Goal: Task Accomplishment & Management: Use online tool/utility

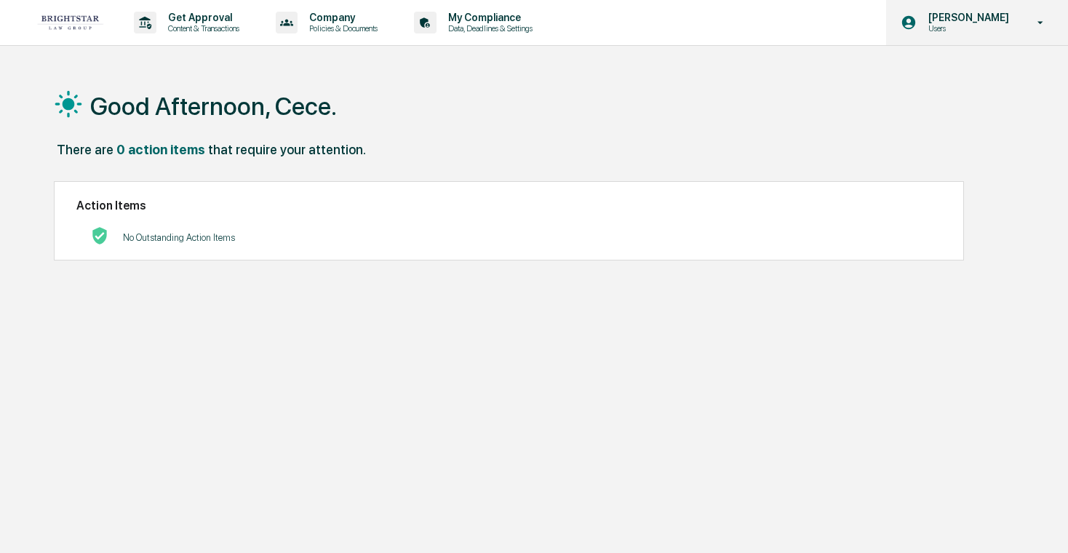
click at [995, 32] on p "Users" at bounding box center [966, 28] width 100 height 10
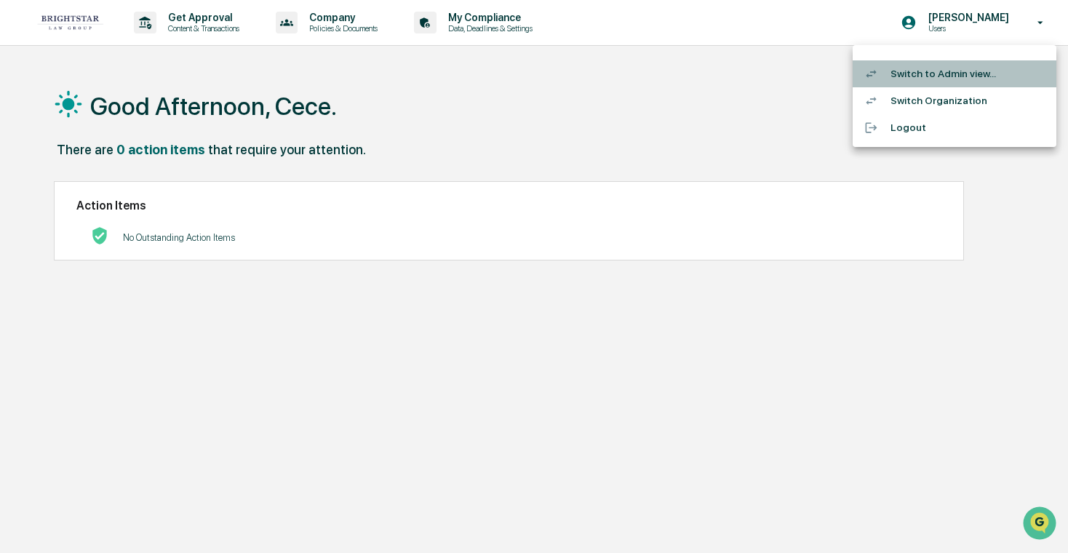
click at [966, 68] on li "Switch to Admin view..." at bounding box center [954, 73] width 204 height 27
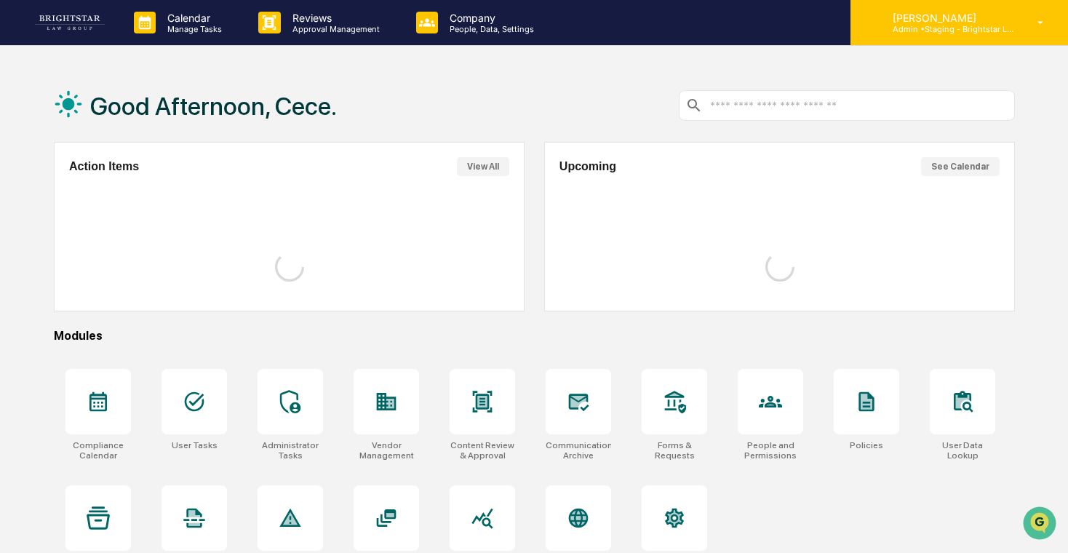
click at [984, 36] on div "[PERSON_NAME] Admin • Staging - Brightstar Law Group" at bounding box center [958, 22] width 217 height 45
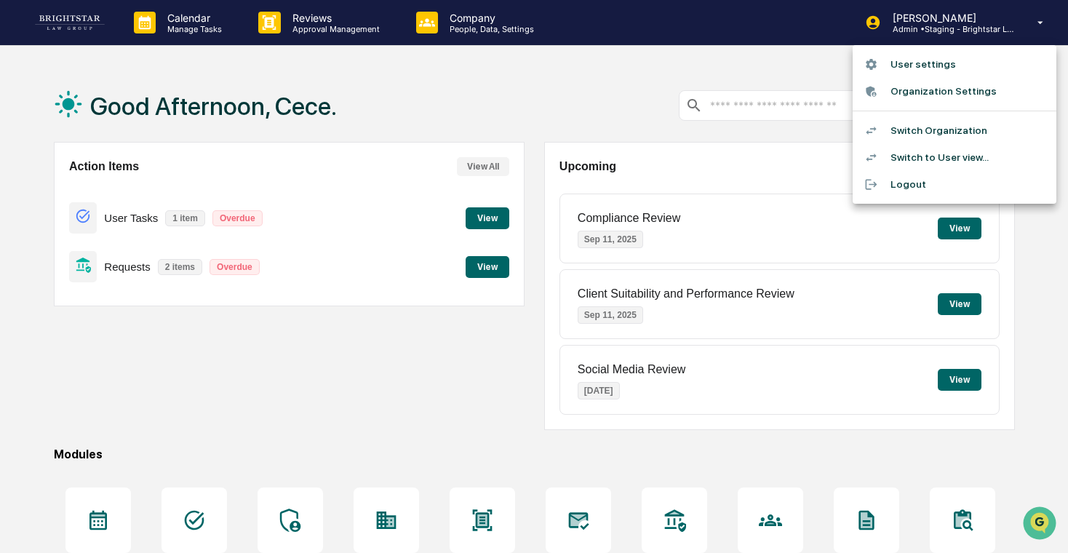
click at [554, 156] on div at bounding box center [534, 276] width 1068 height 553
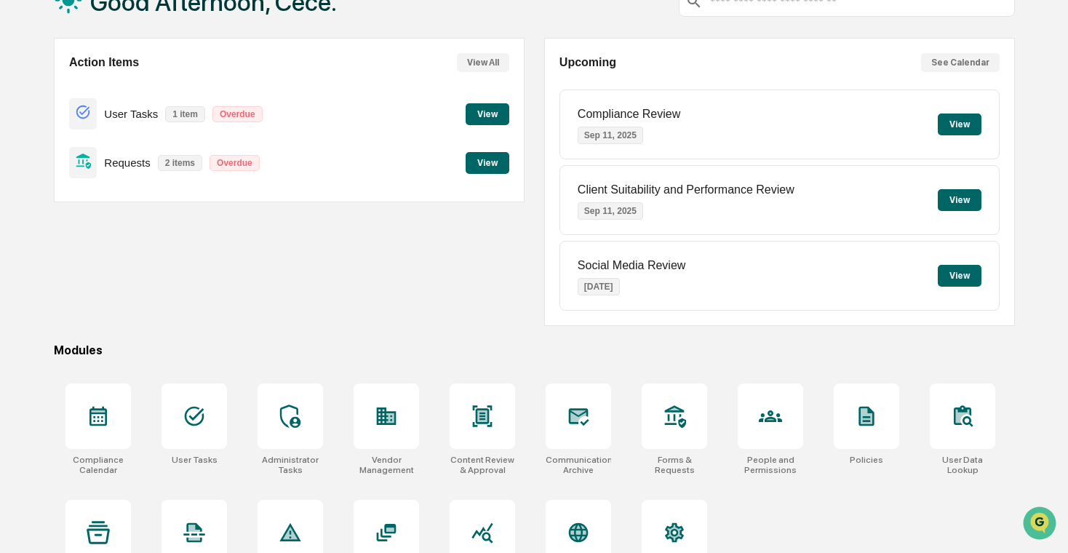
scroll to position [108, 0]
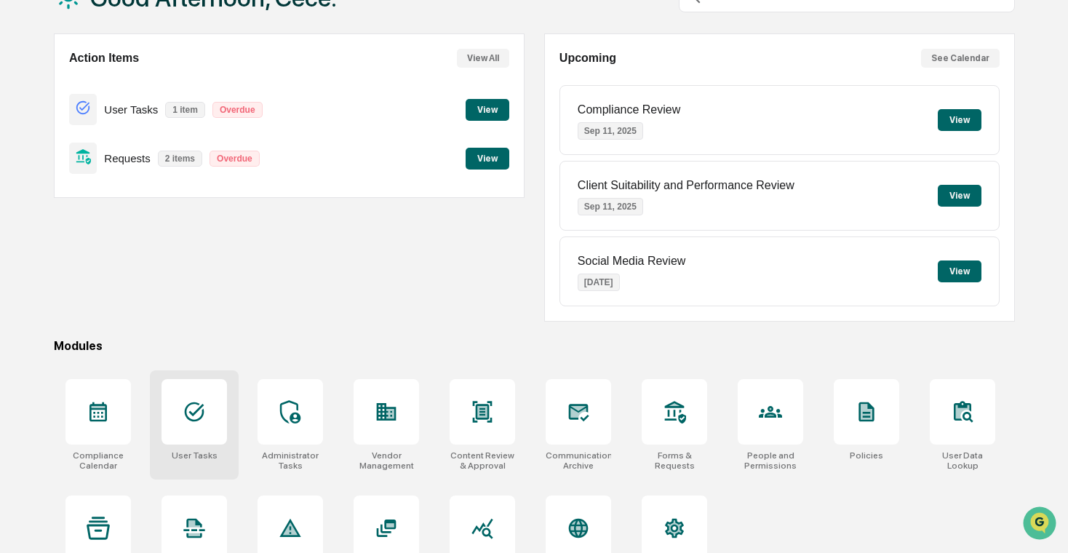
click at [197, 414] on icon at bounding box center [194, 411] width 23 height 23
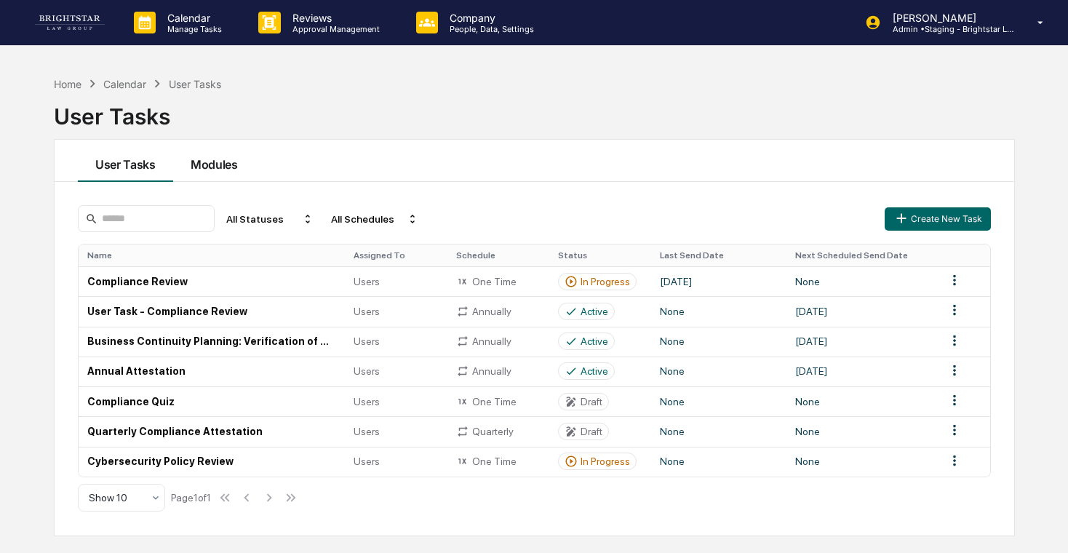
click at [215, 159] on button "Modules" at bounding box center [214, 161] width 82 height 42
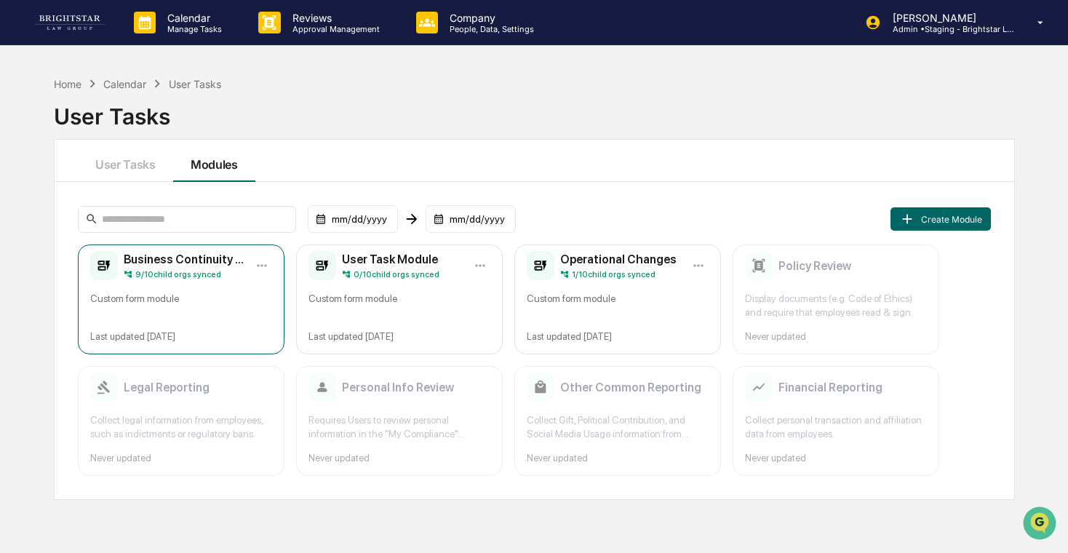
click at [187, 316] on div "Custom form module" at bounding box center [181, 306] width 182 height 28
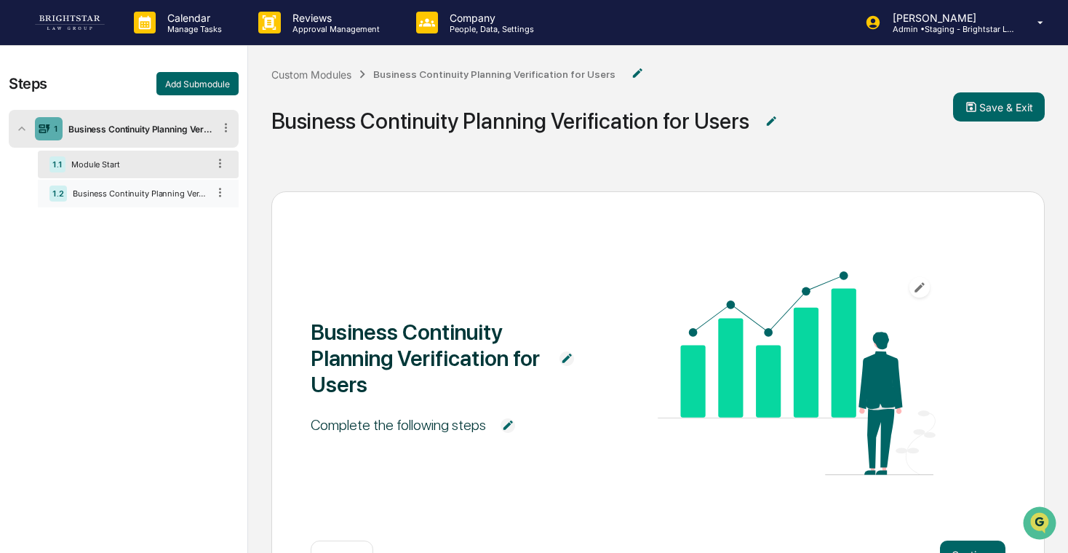
click at [155, 193] on div "Business Continuity Planning Verification for Users" at bounding box center [137, 193] width 140 height 10
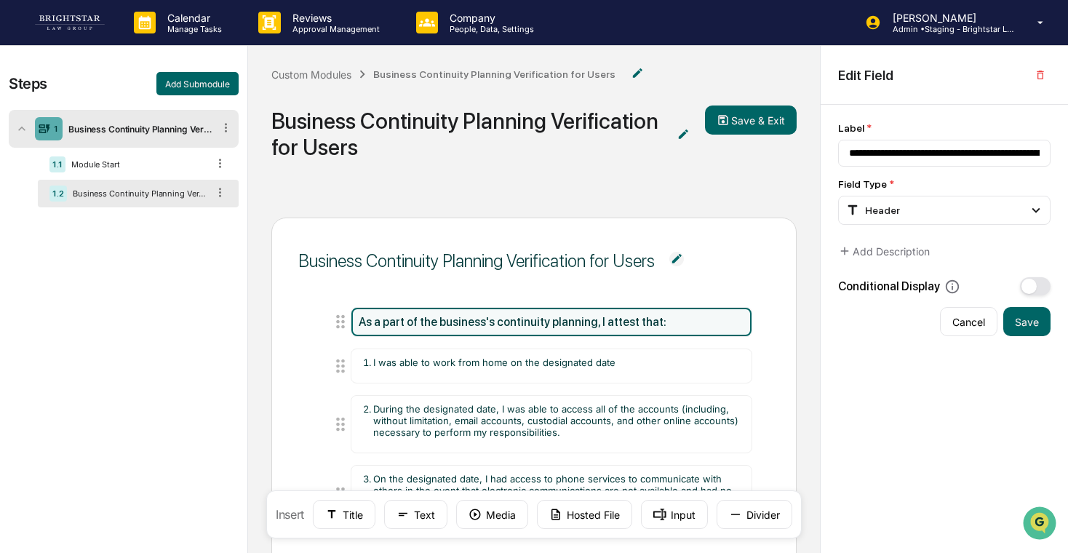
click at [114, 36] on link at bounding box center [78, 22] width 87 height 45
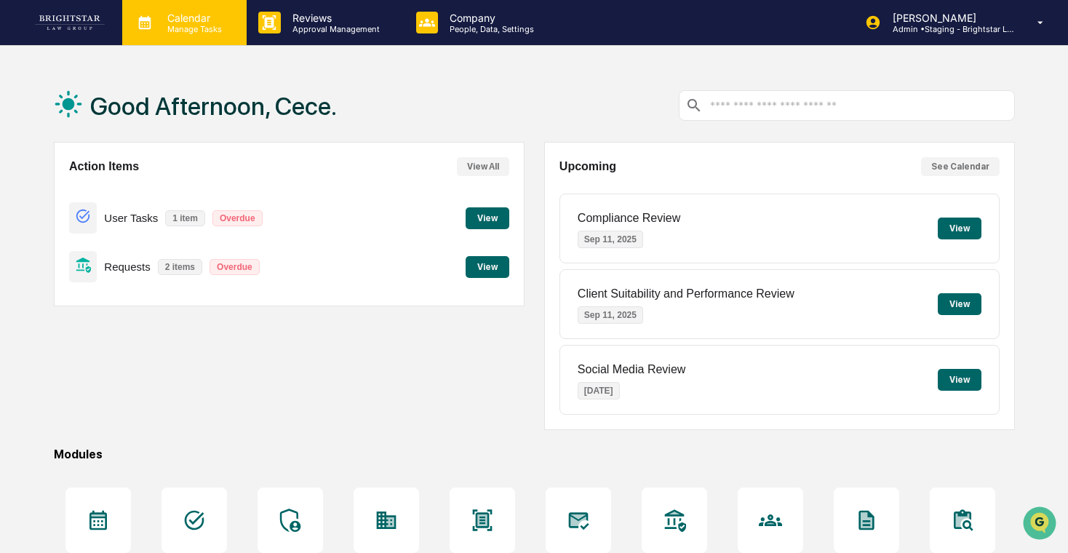
click at [215, 21] on p "Calendar" at bounding box center [192, 18] width 73 height 12
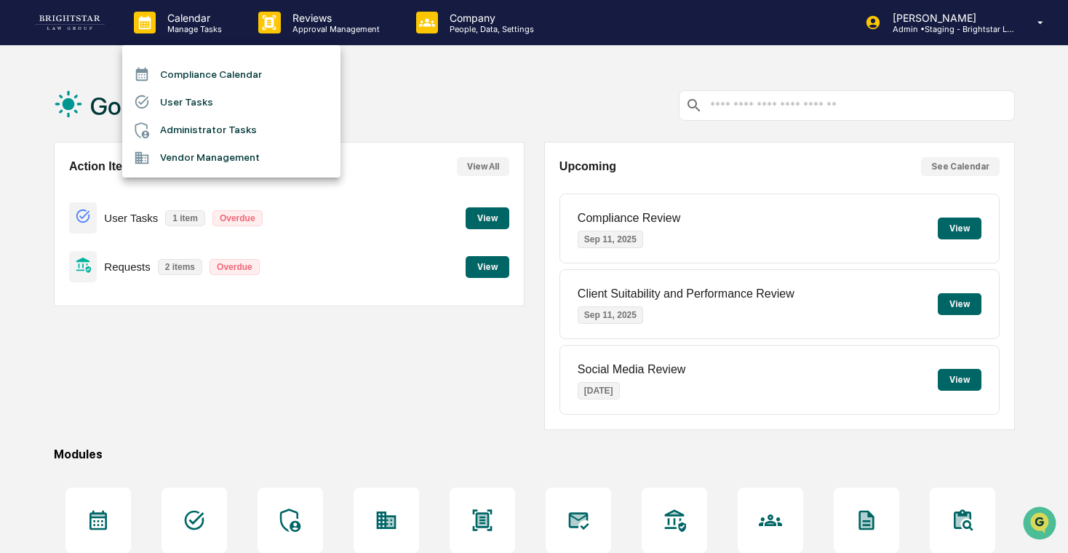
click at [213, 94] on li "User Tasks" at bounding box center [231, 102] width 218 height 28
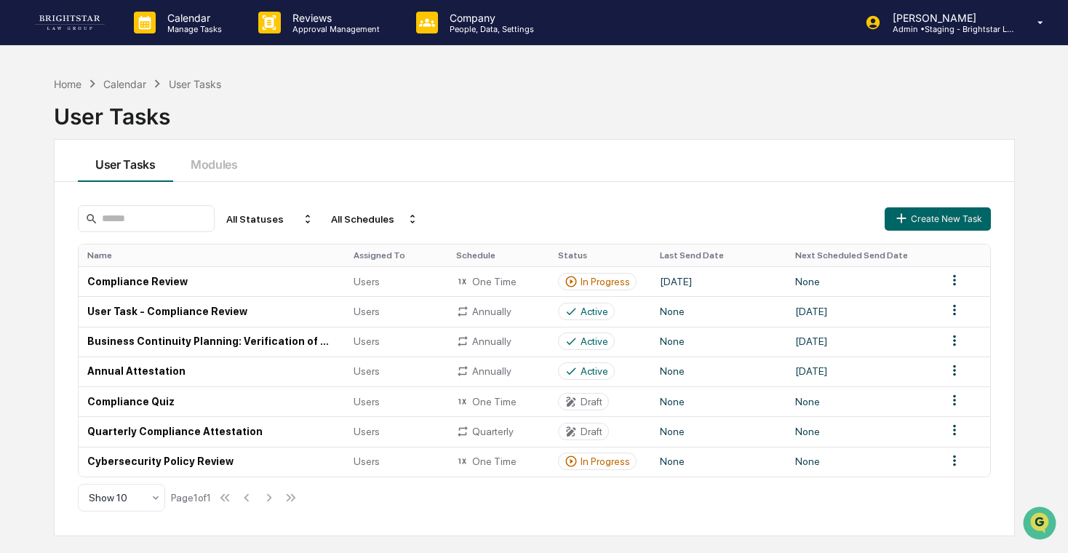
click at [951, 206] on div "All Statuses All Schedules Create New Task" at bounding box center [534, 218] width 913 height 27
click at [944, 212] on button "Create New Task" at bounding box center [937, 218] width 106 height 23
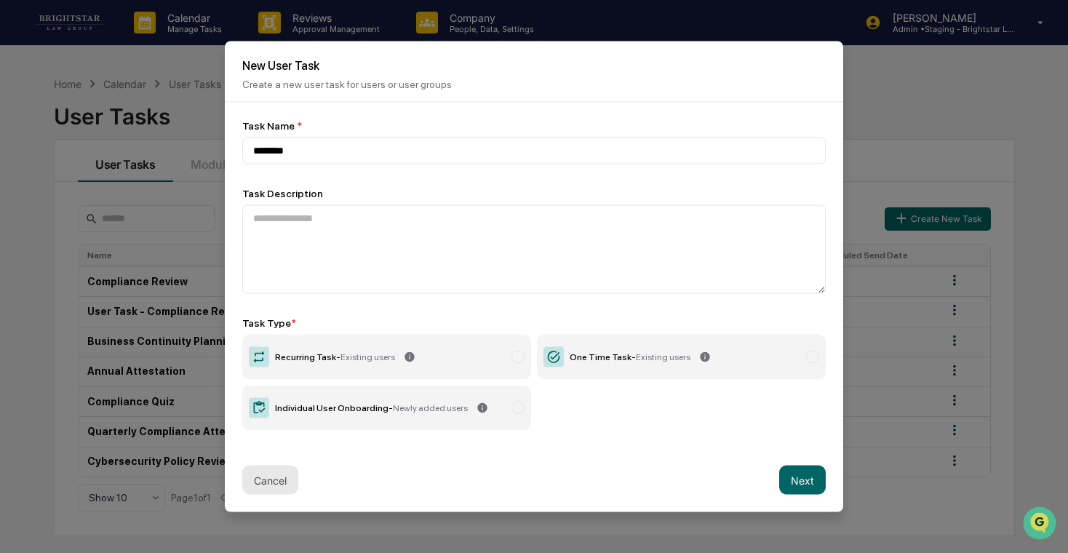
type input "********"
click at [280, 481] on button "Cancel" at bounding box center [270, 480] width 56 height 29
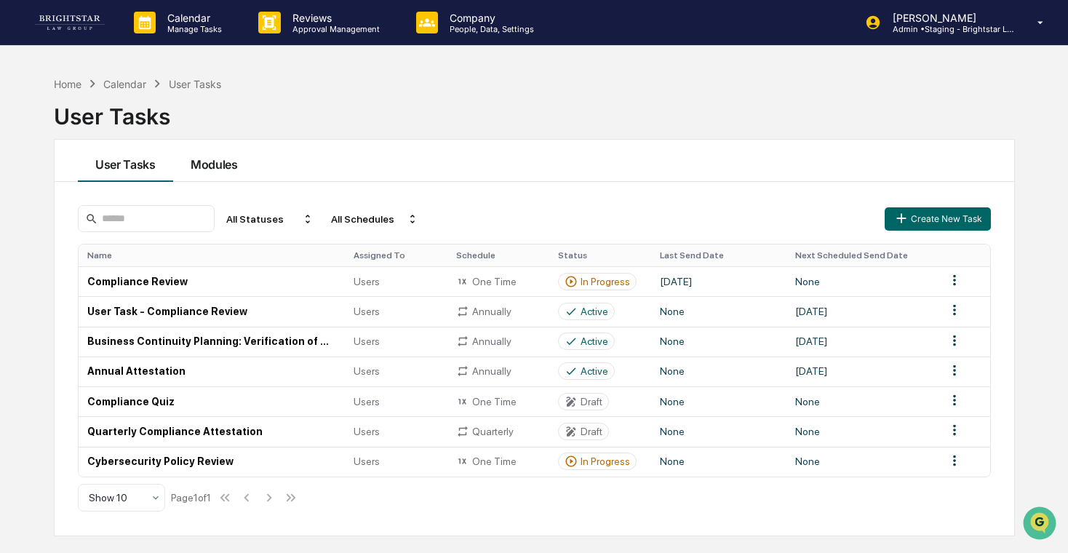
click at [212, 167] on button "Modules" at bounding box center [214, 161] width 82 height 42
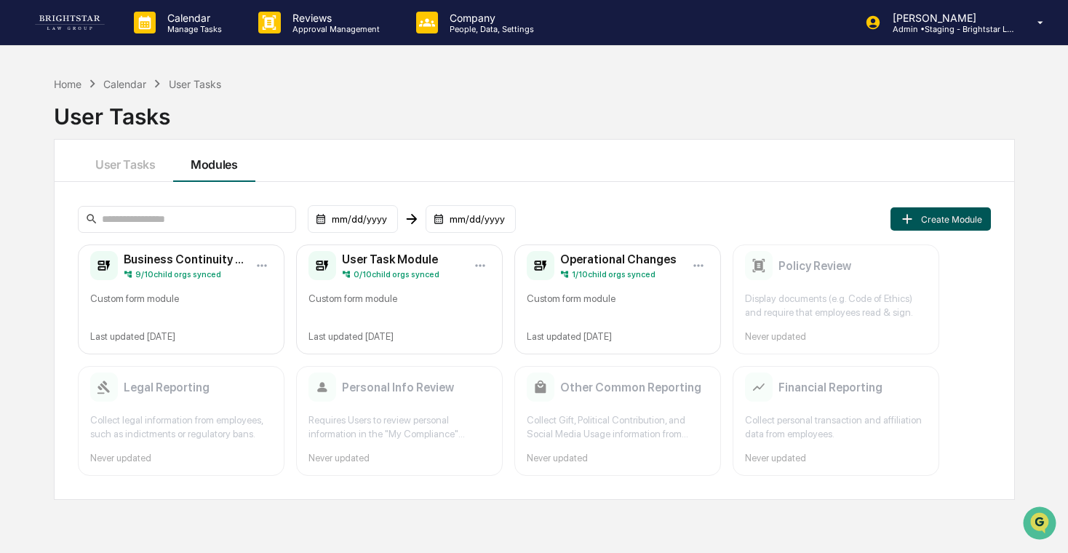
click at [919, 217] on button "Create Module" at bounding box center [940, 218] width 100 height 23
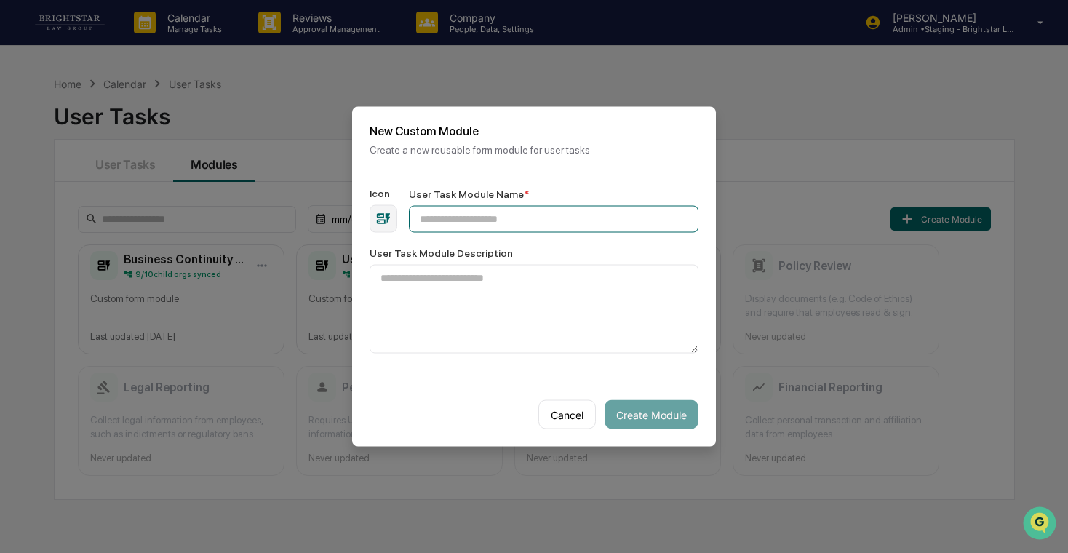
click at [551, 231] on input "User Task Module Name *" at bounding box center [553, 219] width 289 height 27
type input "**********"
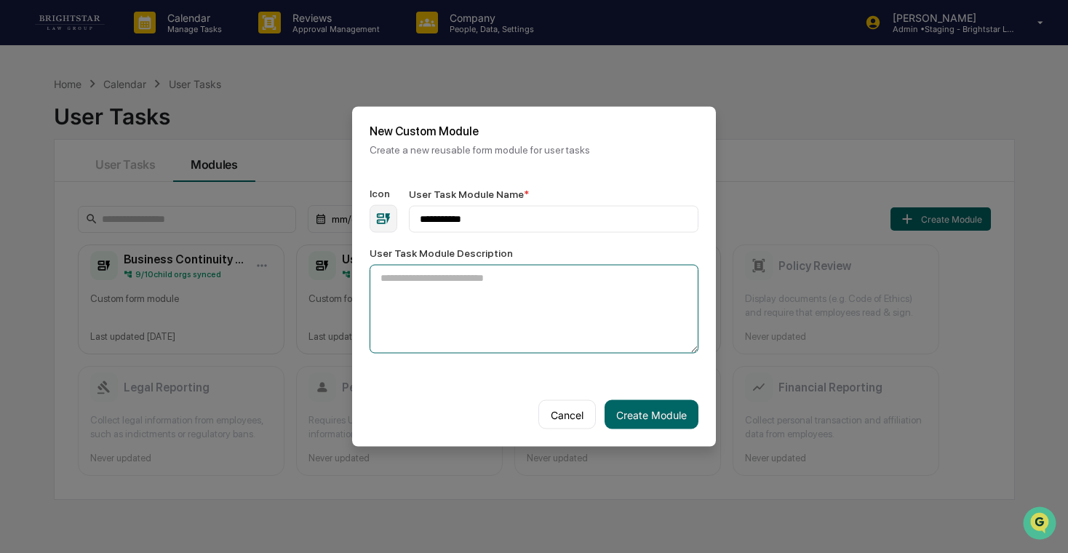
click at [490, 305] on textarea "User Task Module Description" at bounding box center [534, 309] width 329 height 89
type textarea "**********"
click at [689, 405] on button "Create Module" at bounding box center [651, 414] width 94 height 29
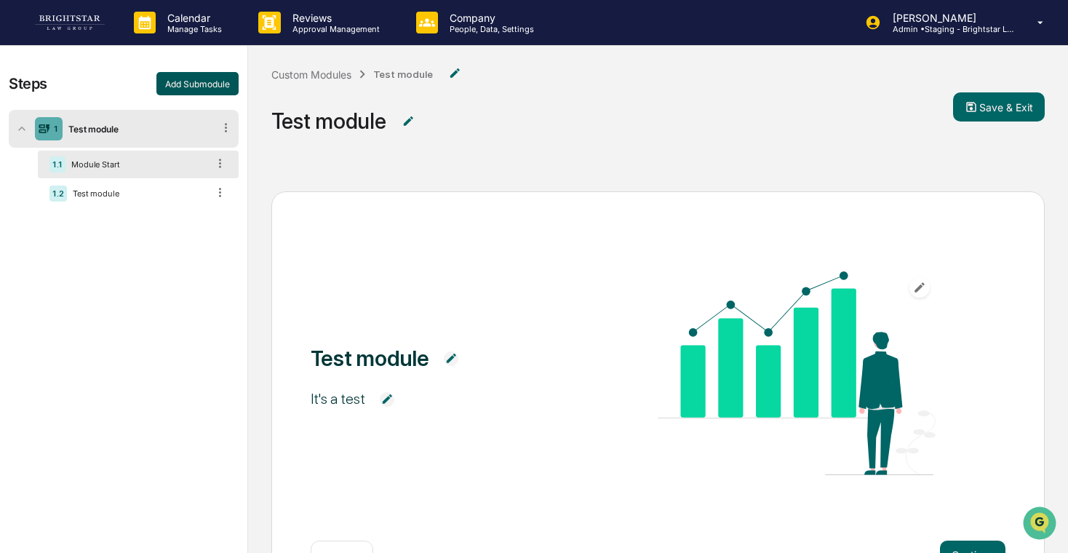
click at [218, 81] on button "Add Submodule" at bounding box center [197, 83] width 82 height 23
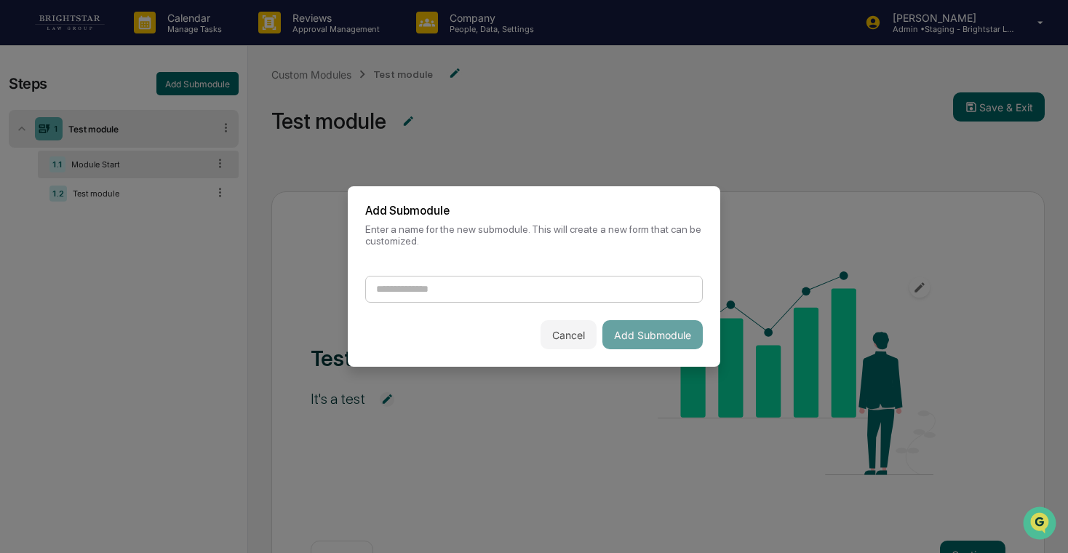
click at [486, 298] on input at bounding box center [534, 289] width 338 height 27
type input "***"
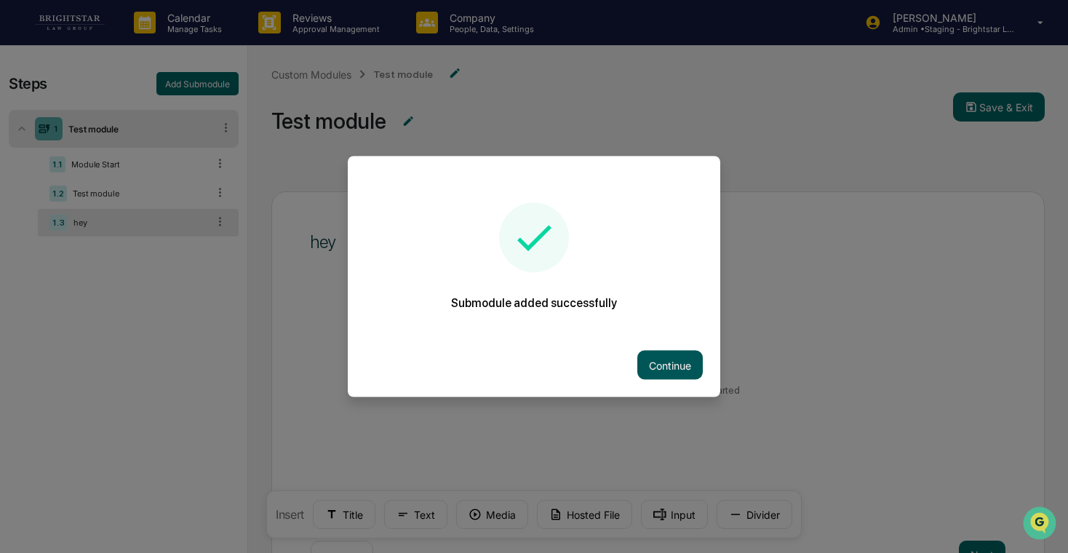
click at [644, 355] on button "Continue" at bounding box center [669, 365] width 65 height 29
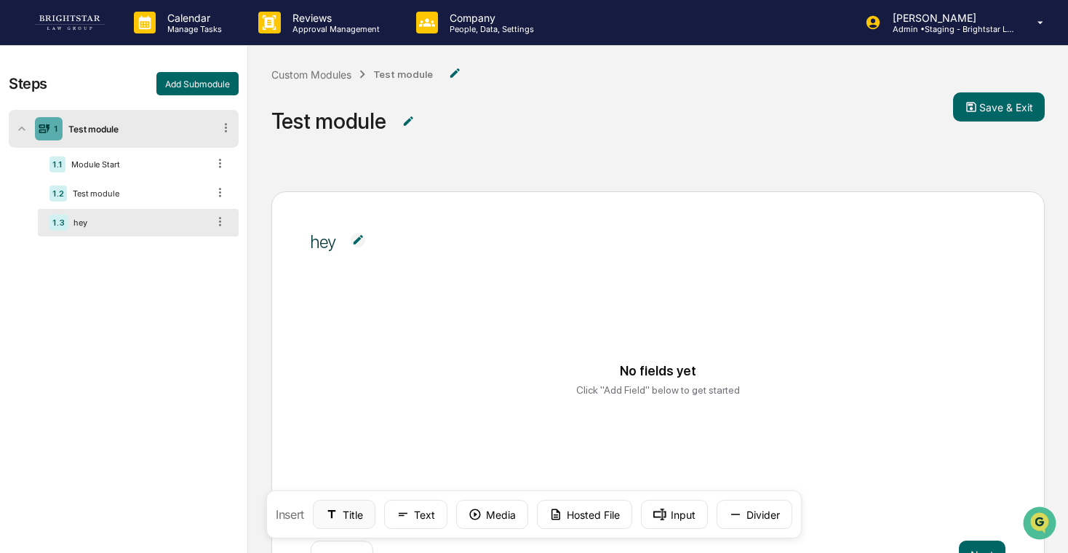
click at [350, 510] on button "Title" at bounding box center [344, 514] width 63 height 29
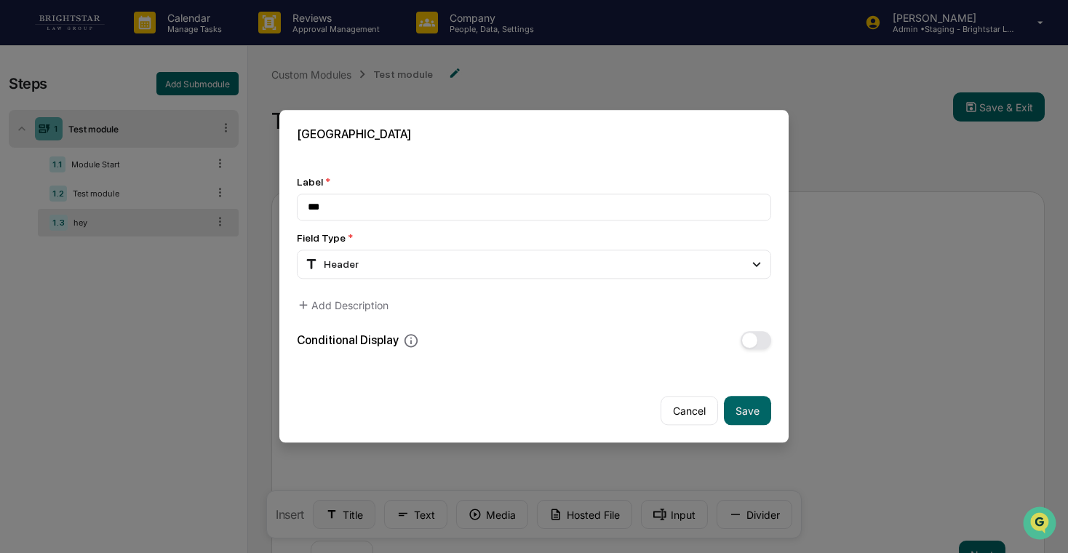
type input "***"
click at [746, 413] on button "Save" at bounding box center [747, 410] width 47 height 29
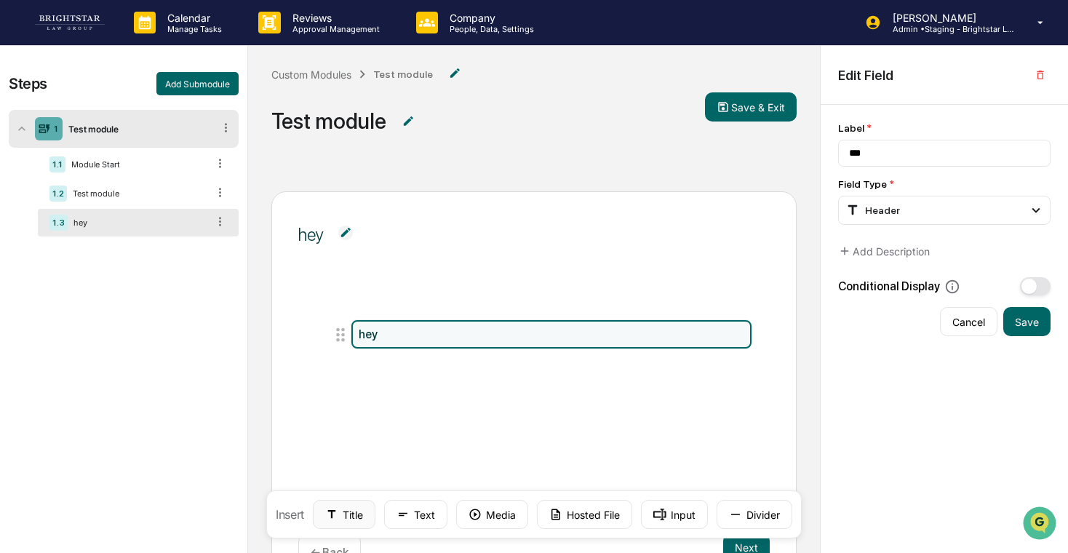
click at [362, 509] on button "Title" at bounding box center [344, 514] width 63 height 29
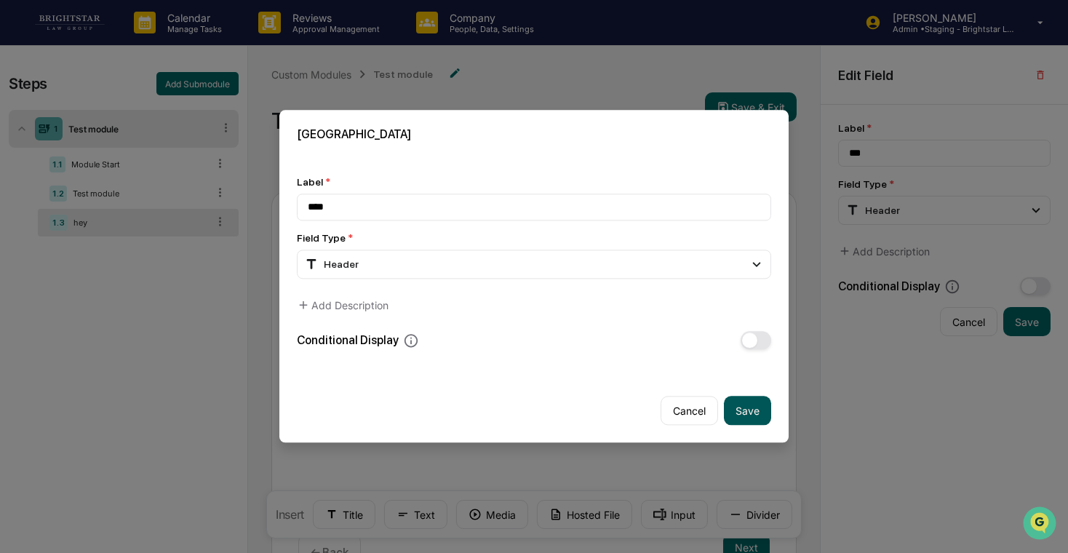
type input "****"
click at [755, 412] on button "Save" at bounding box center [747, 410] width 47 height 29
type input "****"
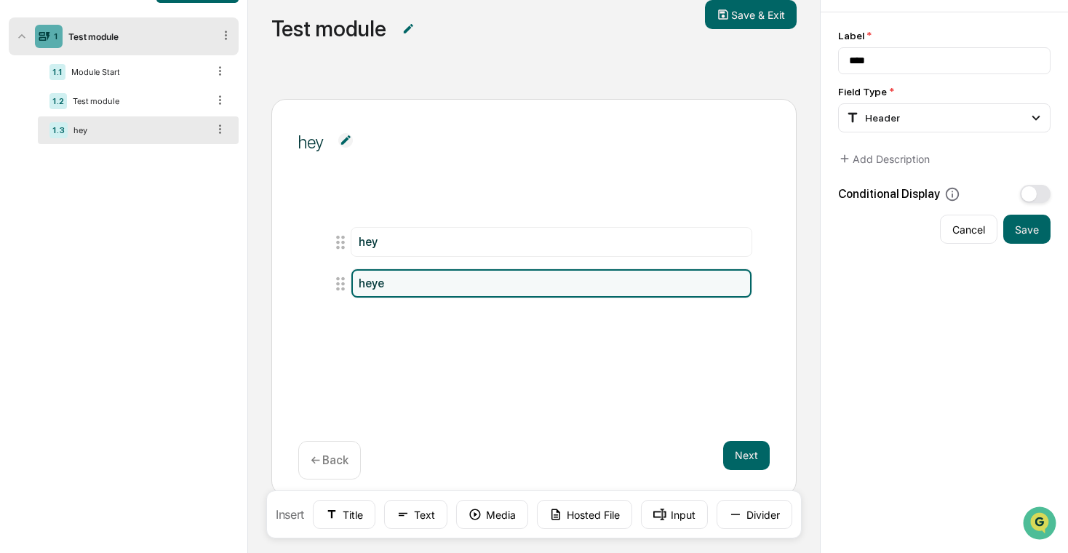
scroll to position [98, 0]
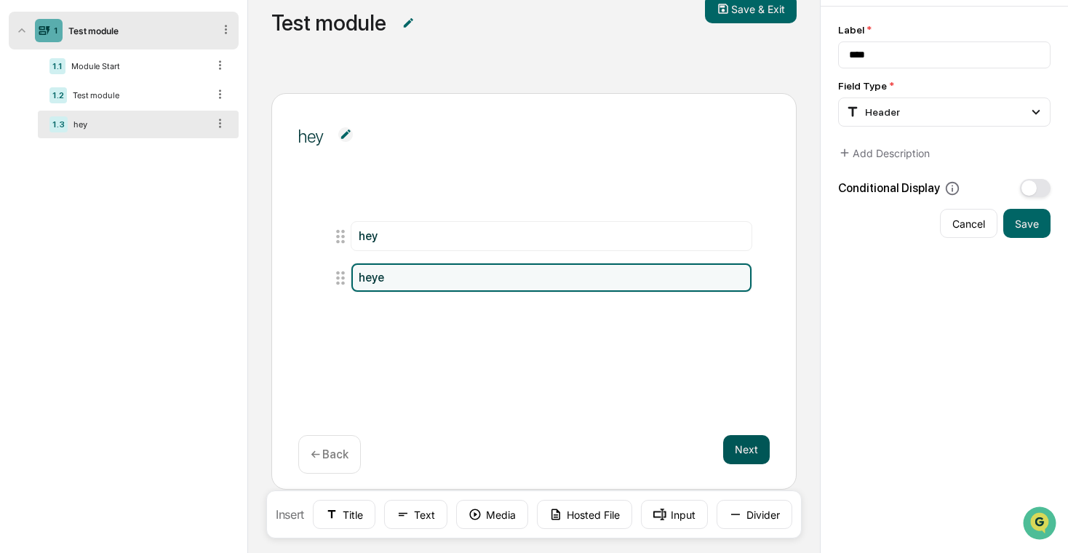
click at [734, 435] on button "Next" at bounding box center [746, 449] width 47 height 29
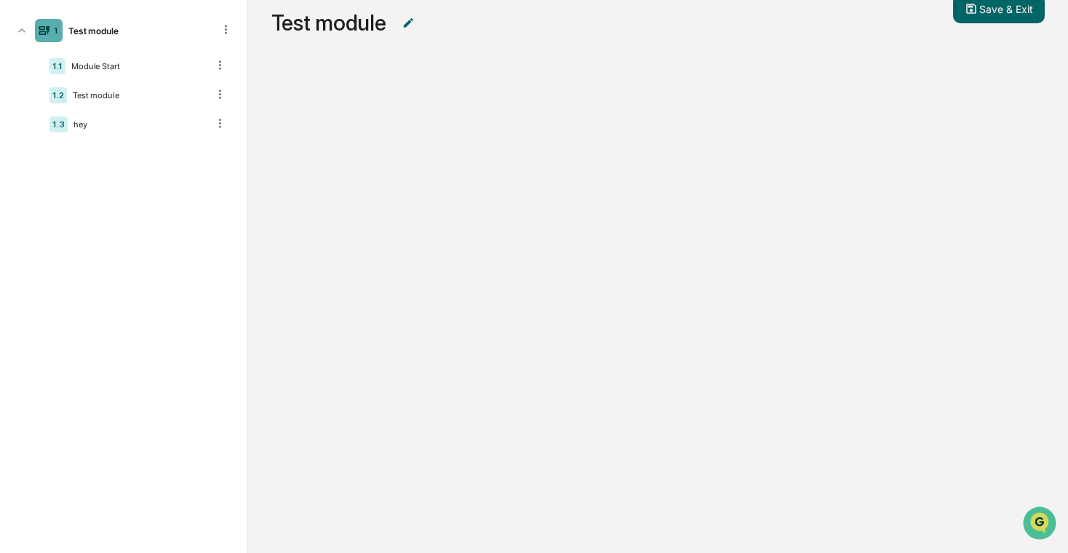
scroll to position [0, 0]
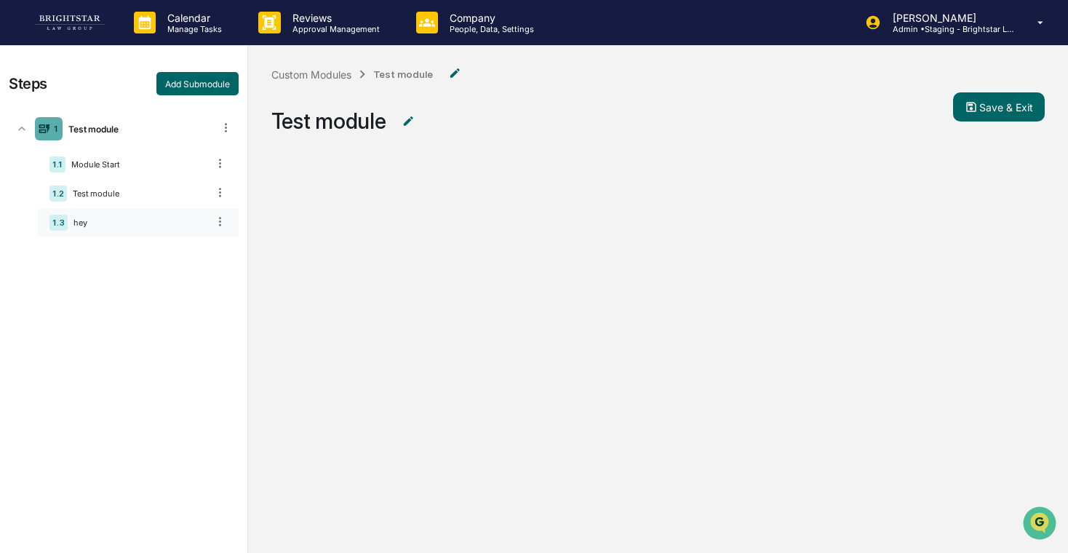
click at [129, 224] on div "hey" at bounding box center [138, 222] width 140 height 10
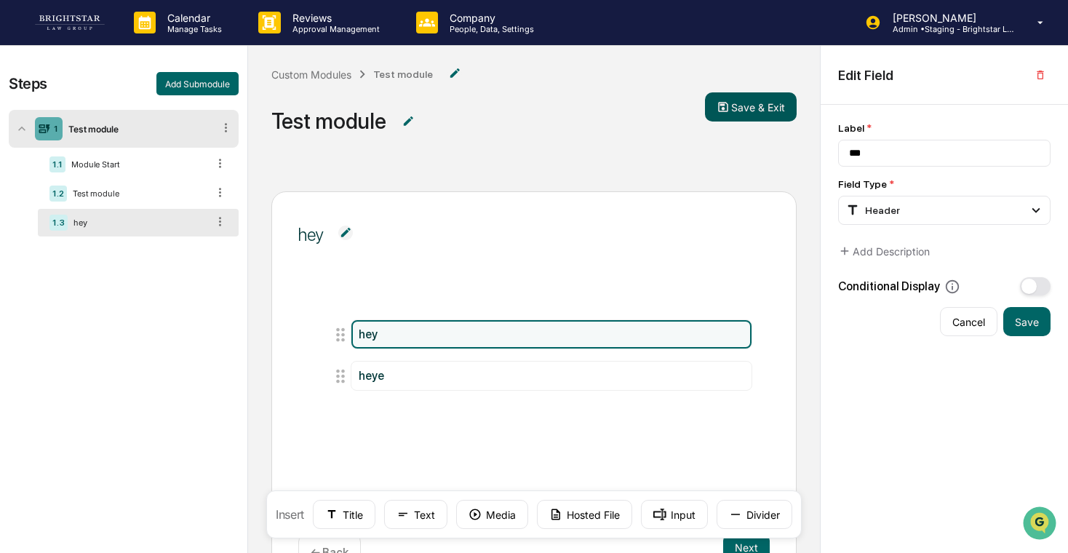
click at [761, 102] on button "Save & Exit" at bounding box center [751, 106] width 92 height 29
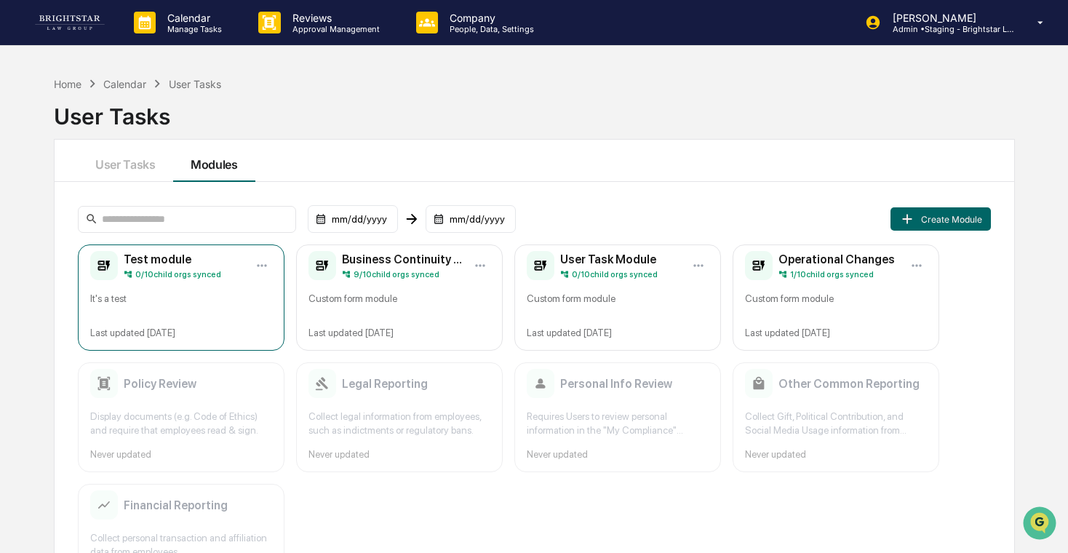
click at [178, 302] on div "It's a test" at bounding box center [181, 304] width 182 height 24
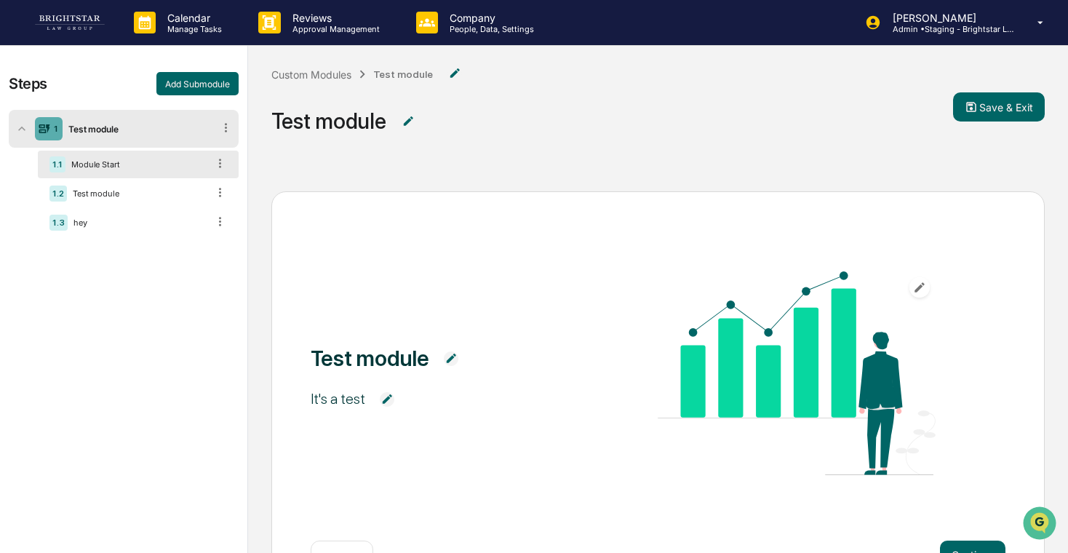
click at [1012, 122] on div "Custom Modules Test module Test module Save & Exit" at bounding box center [658, 107] width 820 height 122
click at [1008, 111] on button "Save & Exit" at bounding box center [999, 106] width 92 height 29
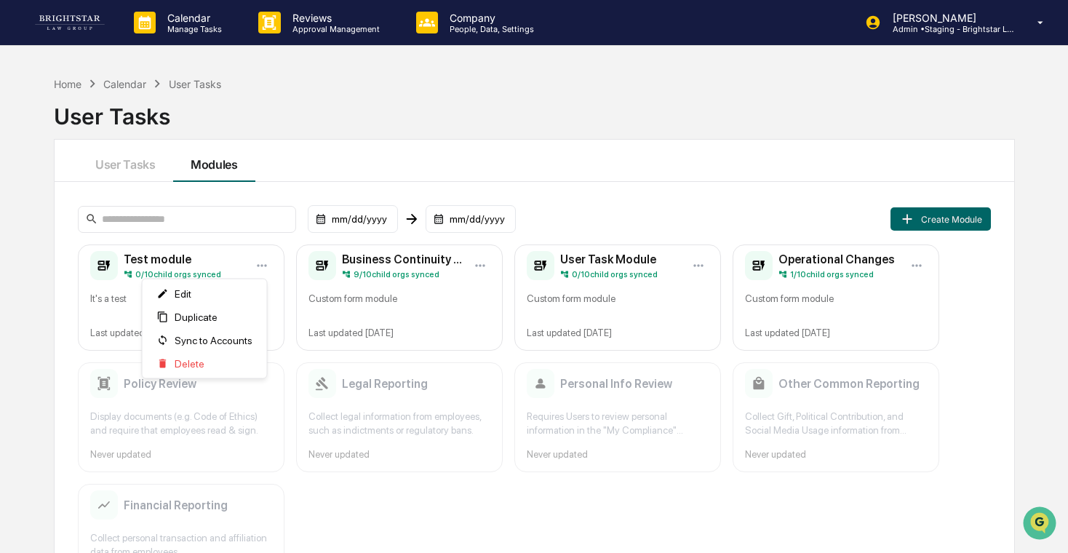
click at [264, 260] on html "Calendar Manage Tasks Reviews Approval Management Company People, Data, Setting…" at bounding box center [534, 276] width 1068 height 553
click at [220, 335] on span "Sync to Accounts" at bounding box center [214, 341] width 78 height 12
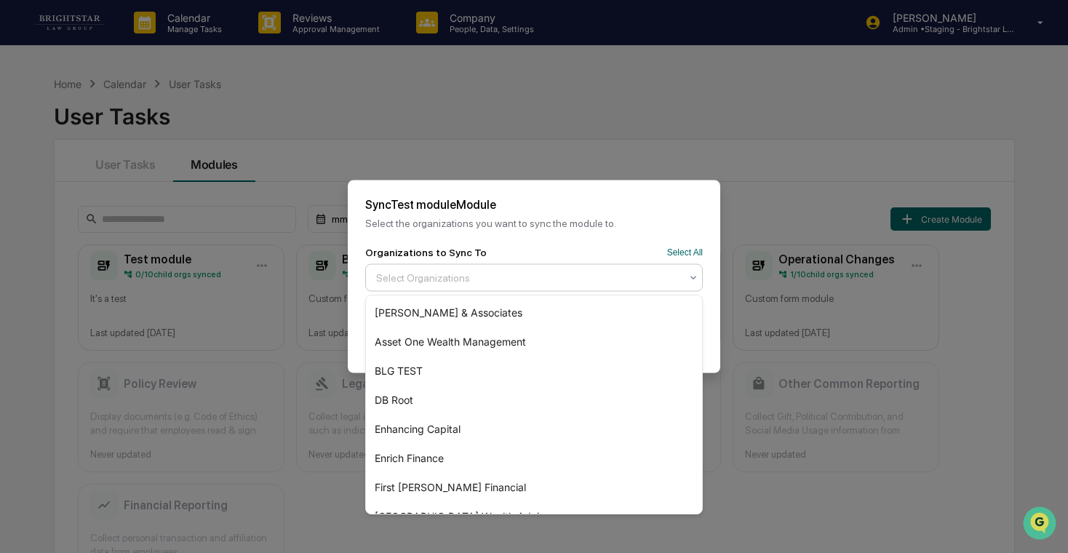
click at [548, 272] on div at bounding box center [528, 278] width 304 height 15
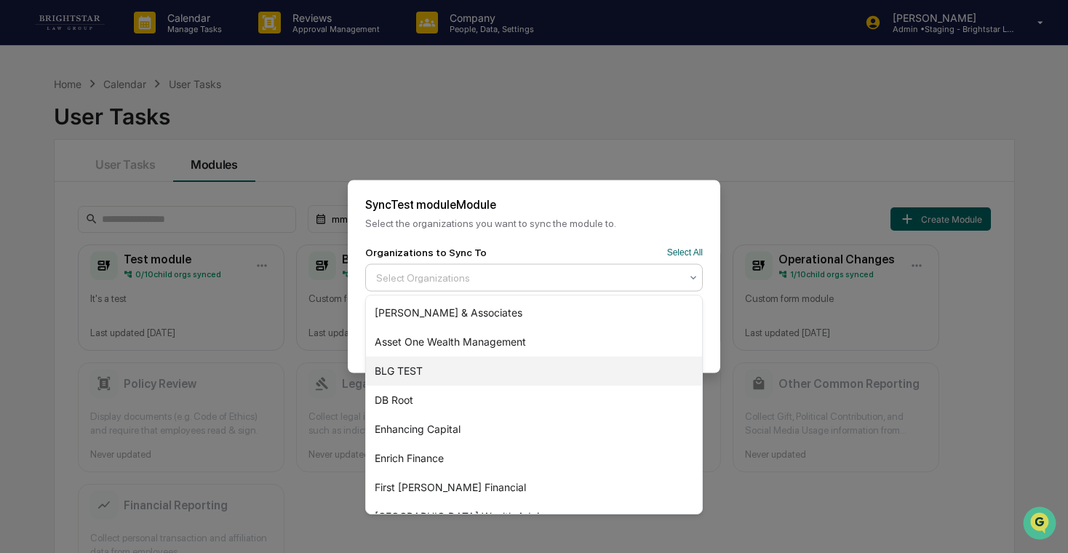
click at [495, 364] on div "BLG TEST" at bounding box center [534, 370] width 336 height 29
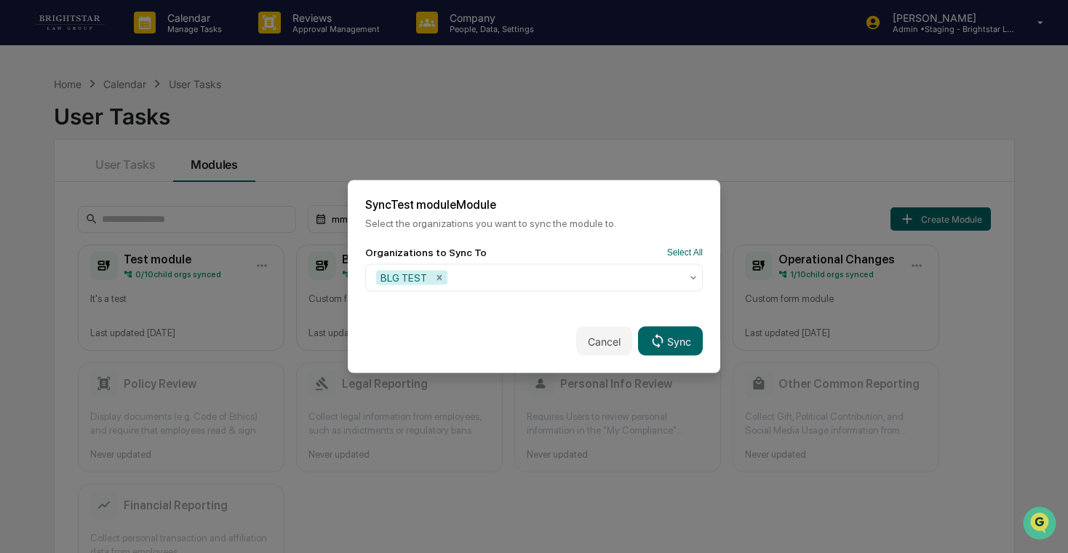
click at [717, 287] on div "Organizations to Sync To Select All BLG TEST" at bounding box center [534, 278] width 372 height 63
click at [670, 341] on button "Sync" at bounding box center [670, 341] width 65 height 29
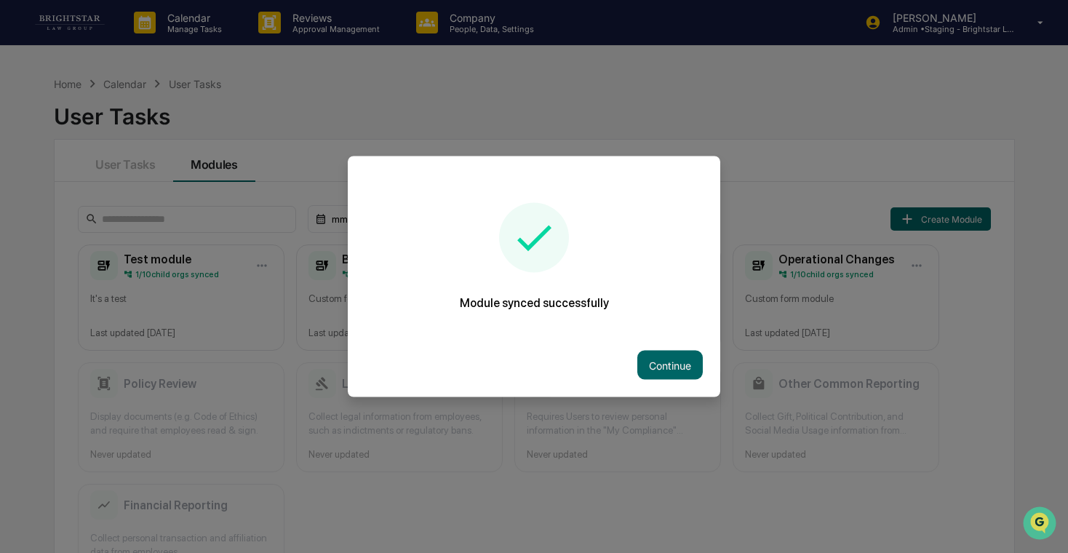
click at [952, 34] on div at bounding box center [534, 276] width 1068 height 553
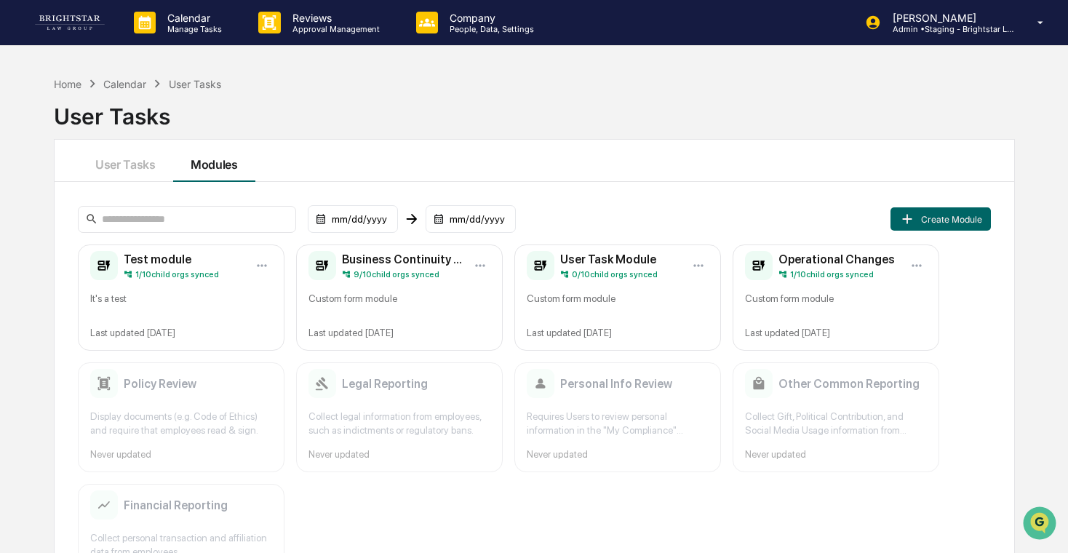
click at [952, 34] on div "[PERSON_NAME] Admin • Staging - Brightstar Law Group" at bounding box center [958, 22] width 217 height 45
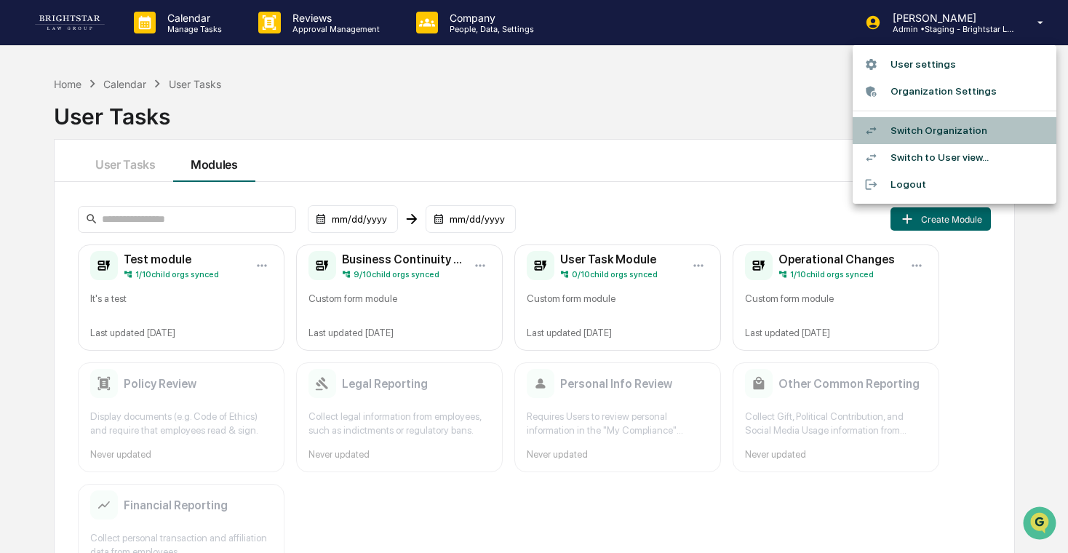
click at [942, 129] on li "Switch Organization" at bounding box center [954, 130] width 204 height 27
